Goal: Information Seeking & Learning: Learn about a topic

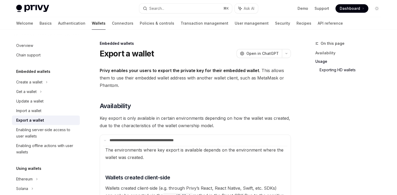
scroll to position [671, 0]
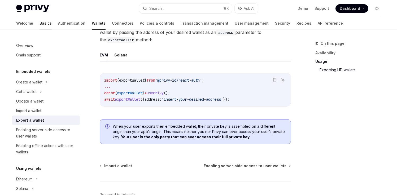
click at [40, 23] on link "Basics" at bounding box center [46, 23] width 12 height 13
type textarea "*"
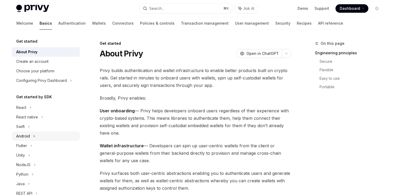
click at [29, 137] on div "Android" at bounding box center [23, 136] width 14 height 6
